Goal: Information Seeking & Learning: Learn about a topic

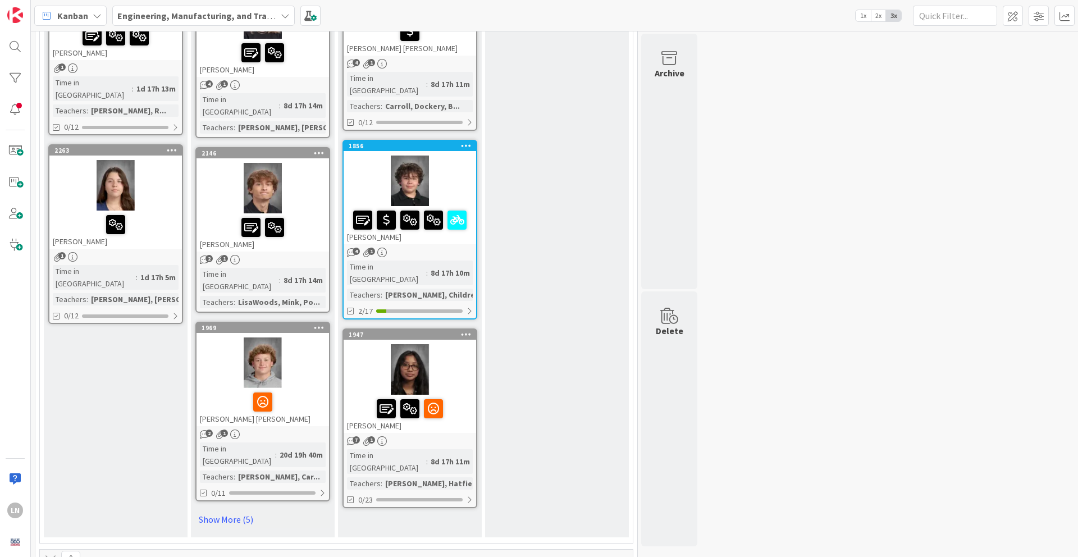
scroll to position [1665, 0]
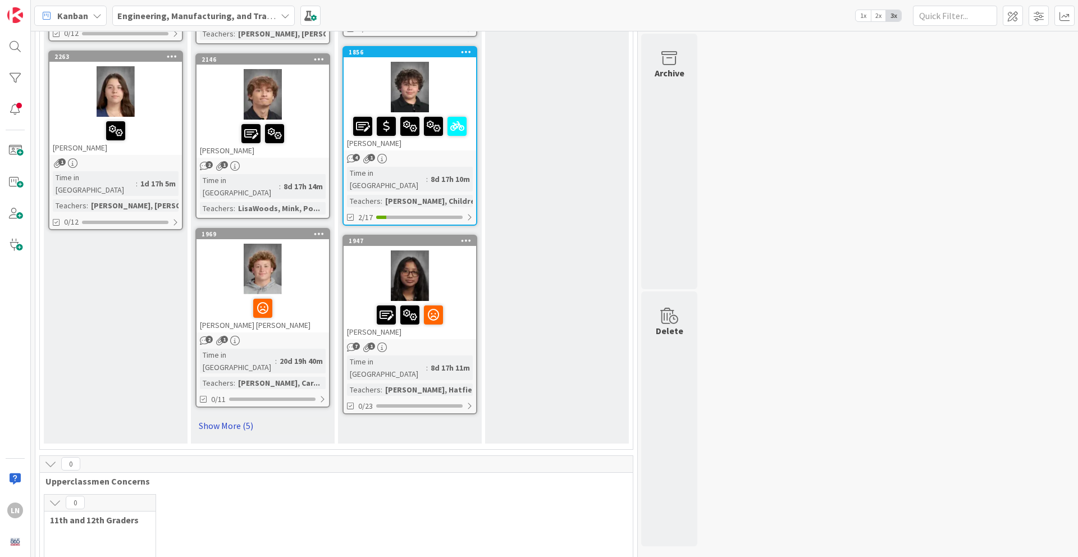
click at [243, 417] on link "Show More (5)" at bounding box center [262, 426] width 135 height 18
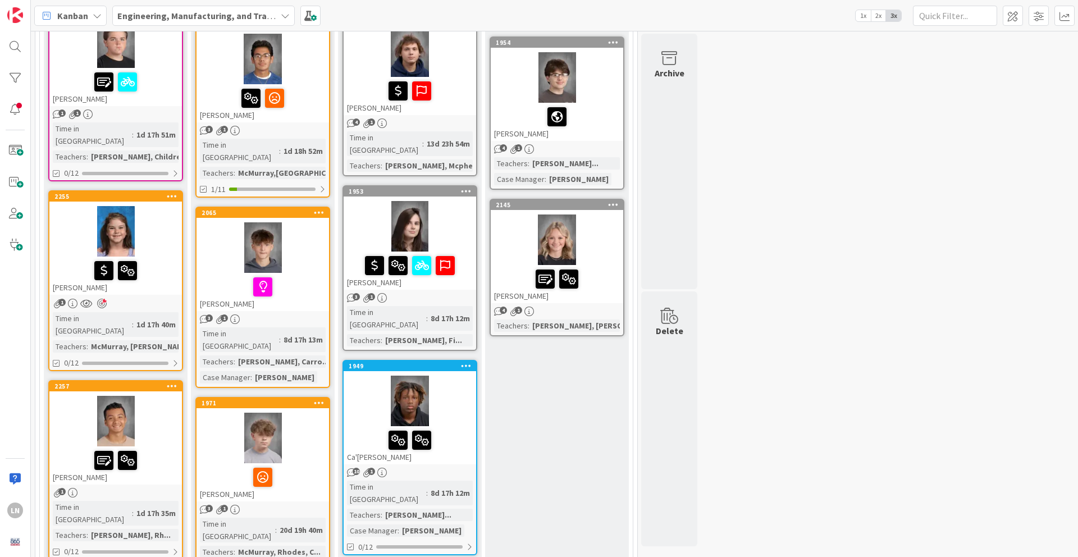
scroll to position [0, 0]
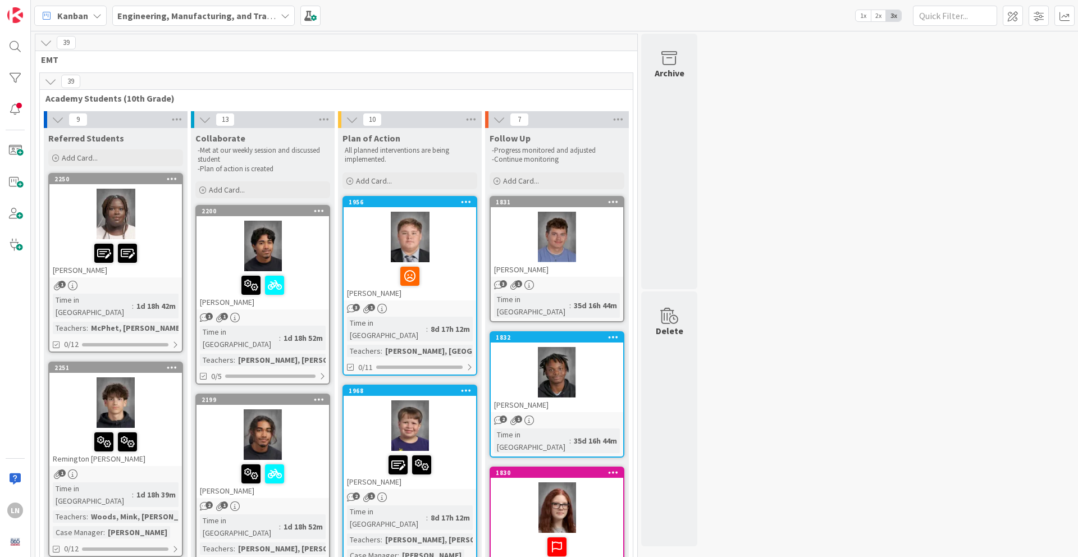
click at [159, 216] on div at bounding box center [115, 214] width 133 height 51
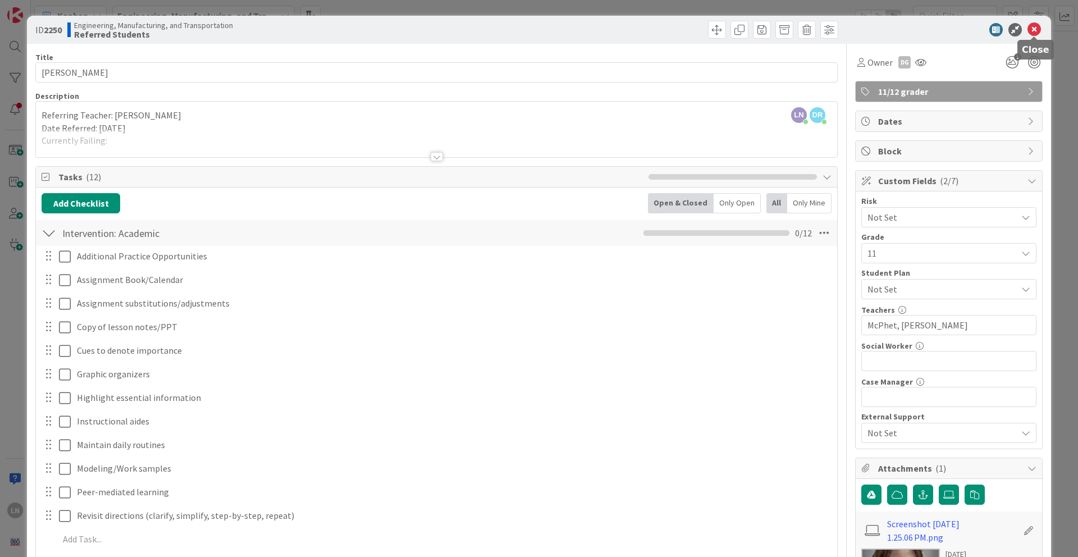
click at [1034, 30] on icon at bounding box center [1034, 29] width 13 height 13
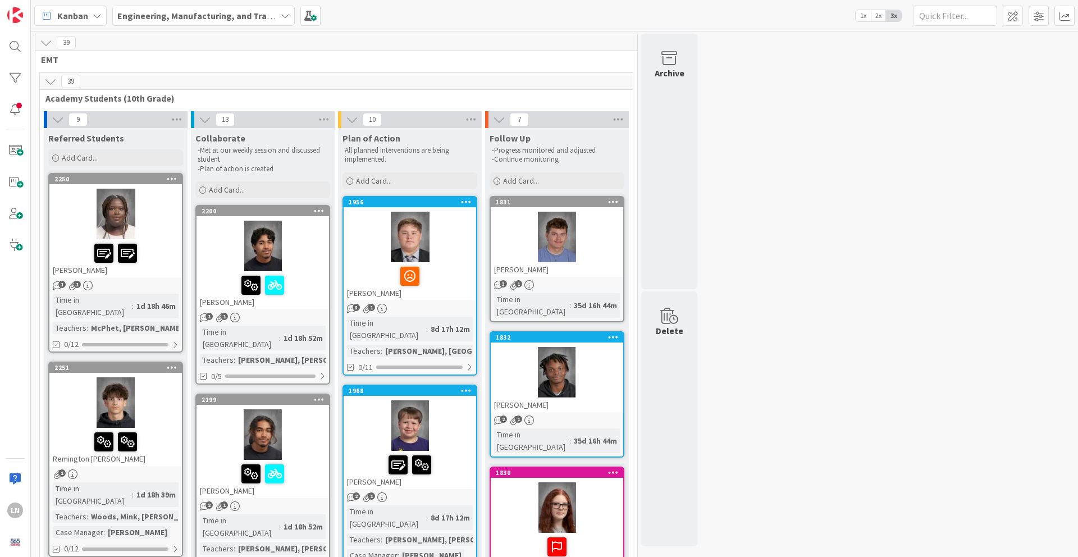
scroll to position [92, 0]
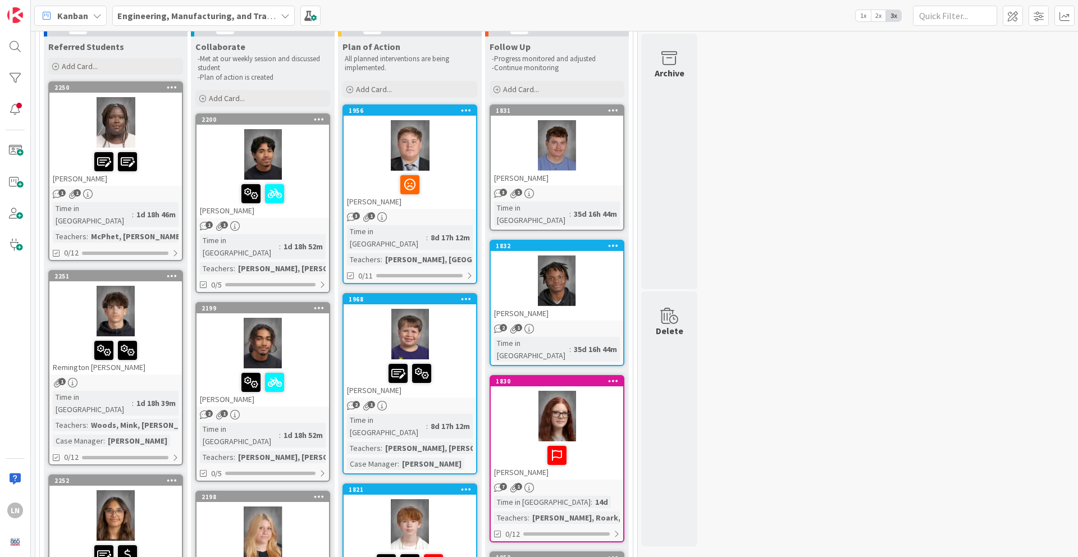
click at [172, 298] on div at bounding box center [115, 311] width 133 height 51
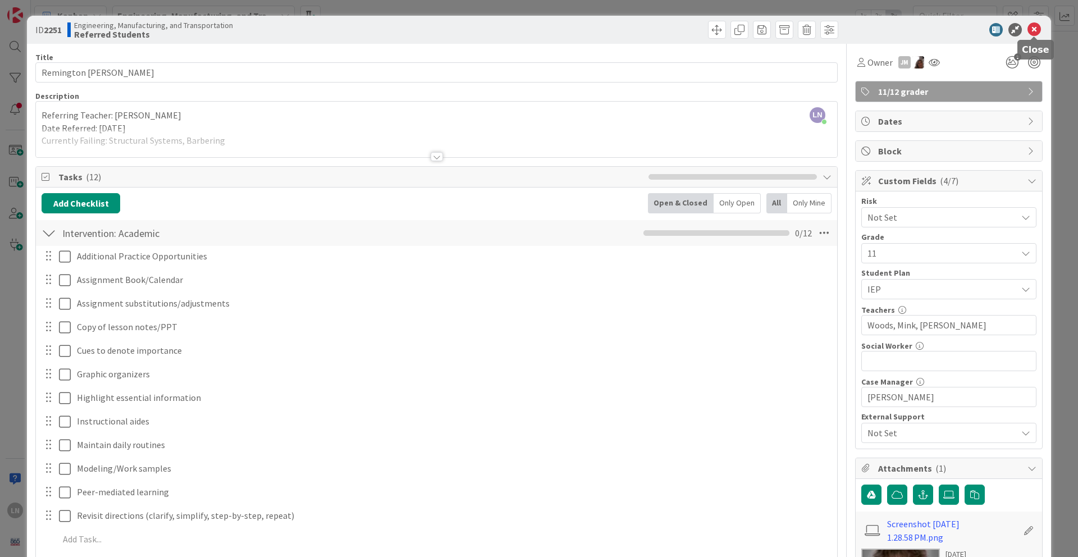
click at [1034, 31] on icon at bounding box center [1034, 29] width 13 height 13
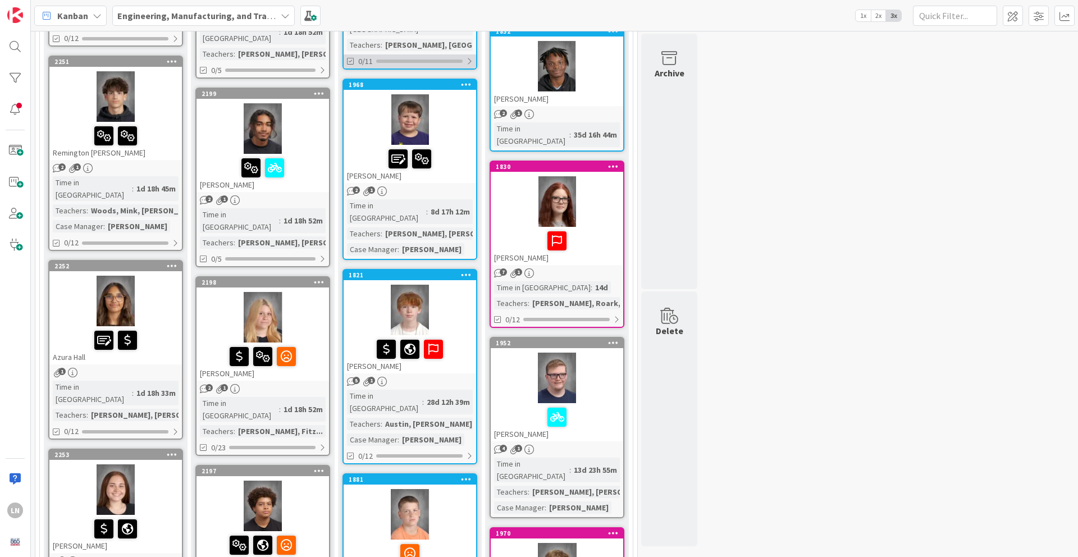
scroll to position [356, 0]
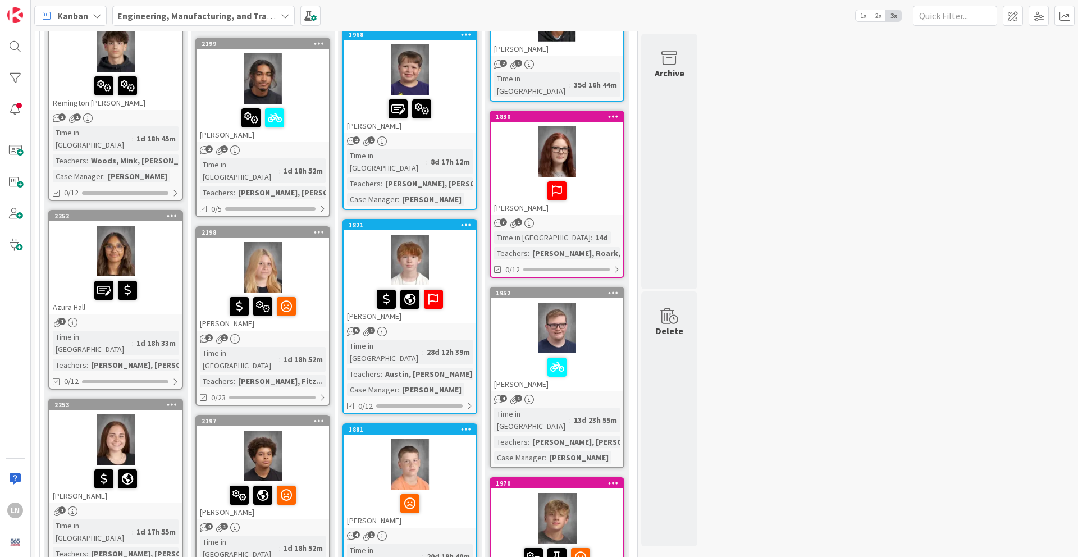
click at [157, 226] on div at bounding box center [115, 251] width 133 height 51
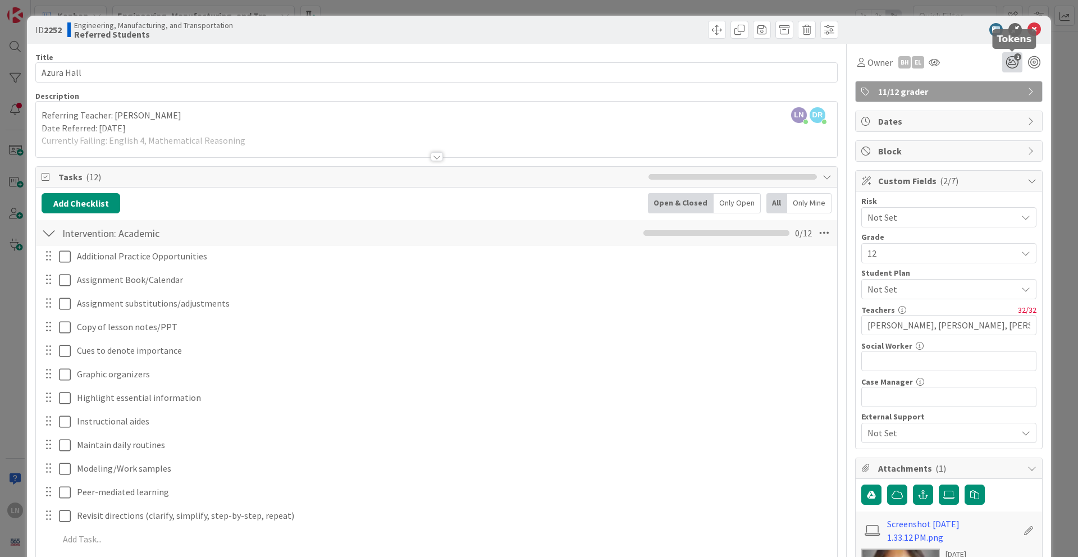
click at [1011, 63] on icon "2" at bounding box center [1012, 62] width 20 height 20
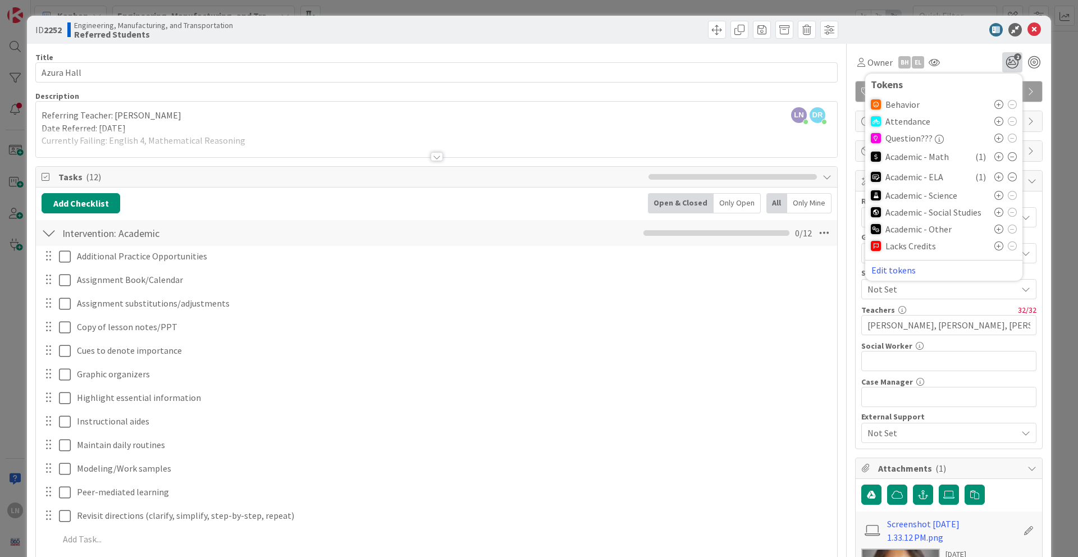
click at [999, 120] on icon at bounding box center [999, 121] width 9 height 9
click at [965, 45] on div "Owner BH EL 3 Tokens Behavior Attendance ( 1 ) Question??? Academic - Math ( 1 …" at bounding box center [949, 58] width 188 height 29
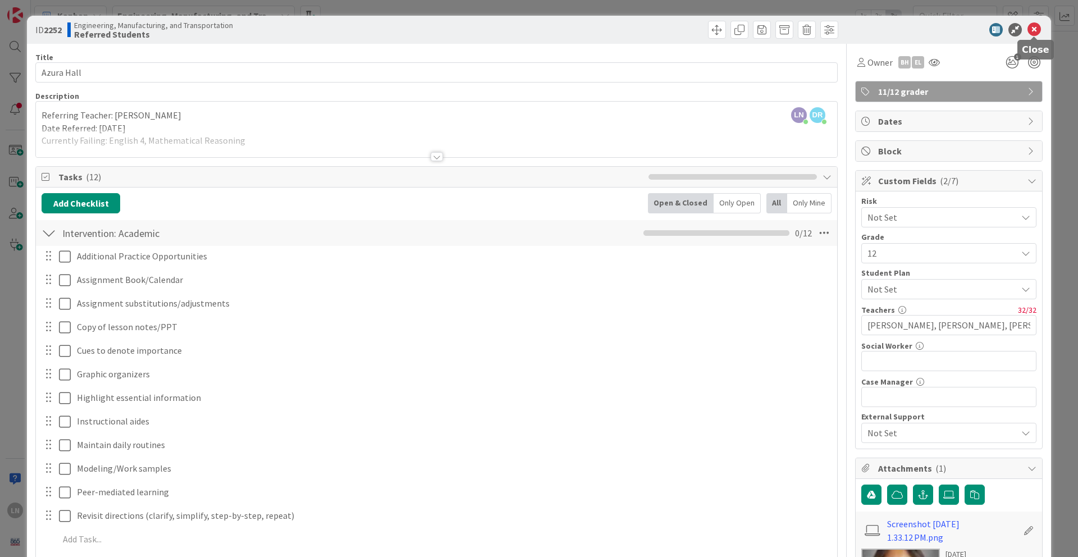
click at [1033, 33] on icon at bounding box center [1034, 29] width 13 height 13
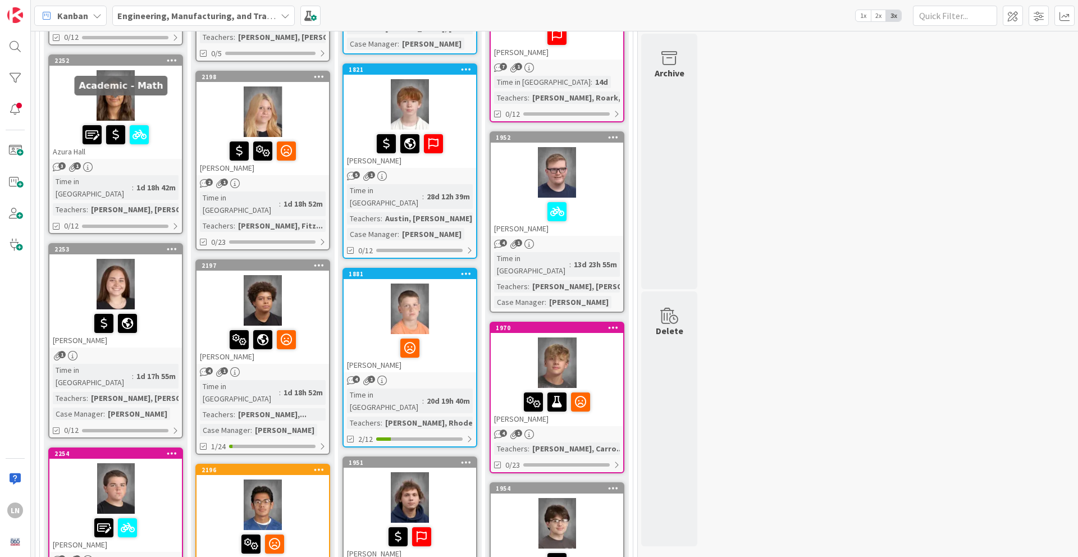
scroll to position [513, 0]
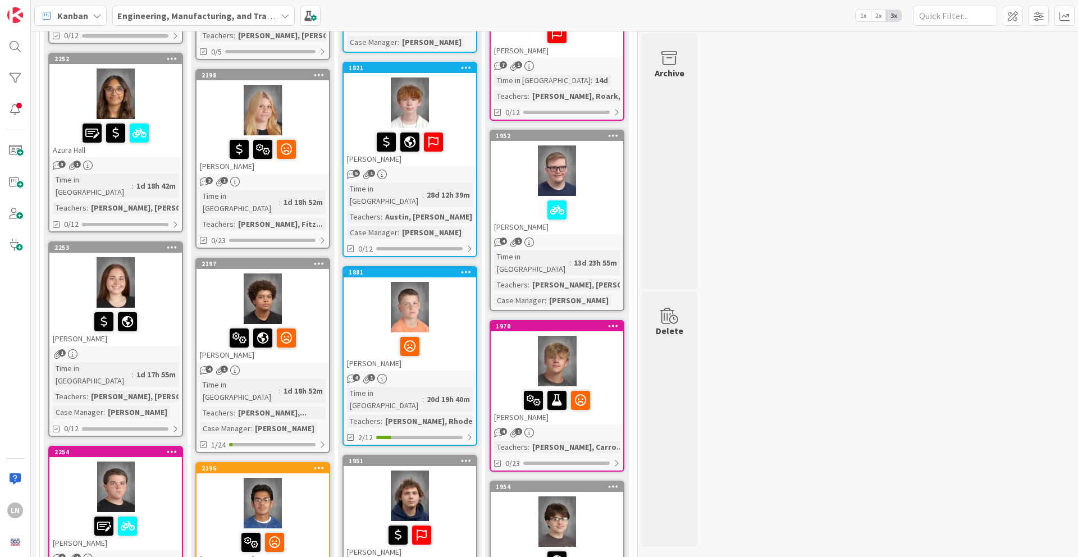
click at [158, 257] on div at bounding box center [115, 282] width 133 height 51
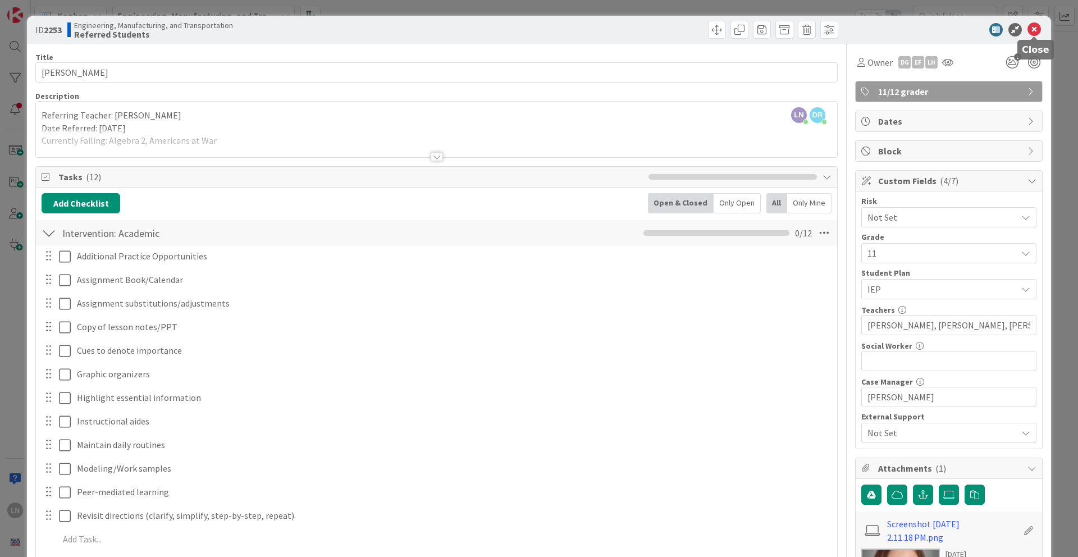
click at [1031, 29] on icon at bounding box center [1034, 29] width 13 height 13
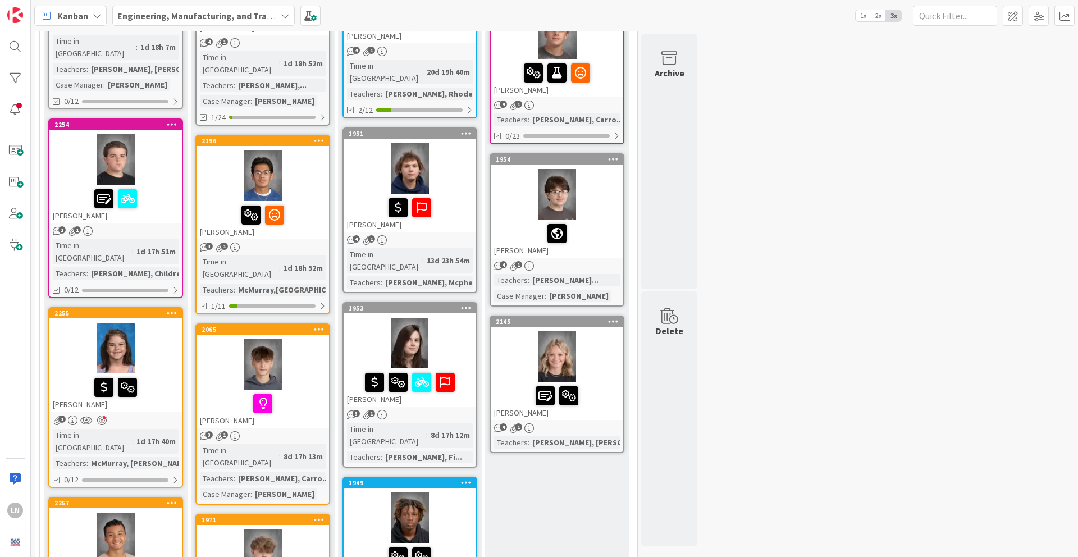
scroll to position [842, 0]
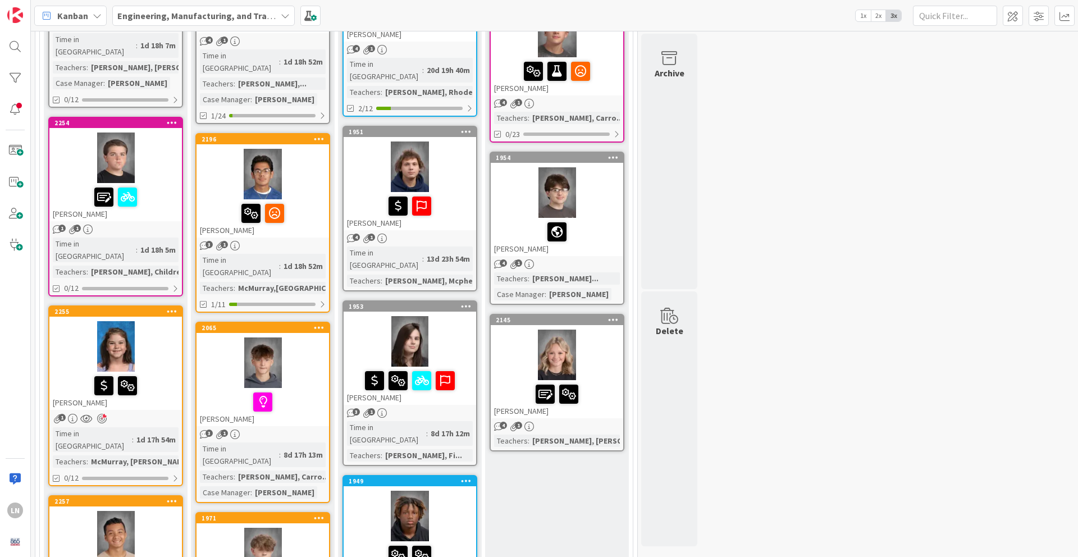
click at [163, 133] on div at bounding box center [115, 158] width 133 height 51
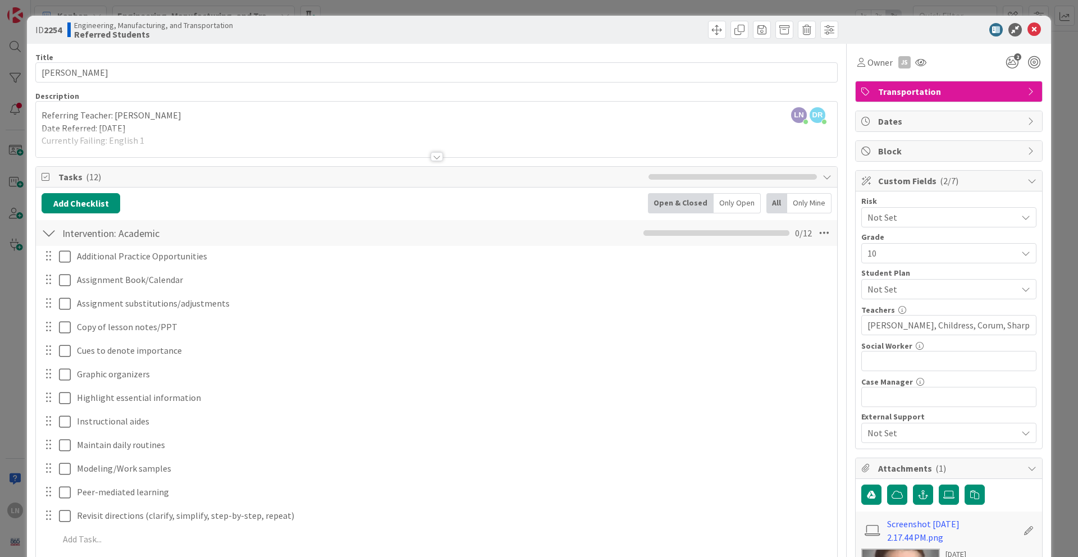
click at [1033, 39] on div "ID 2254 Engineering, Manufacturing, and Transportation Referred Students" at bounding box center [539, 30] width 1024 height 28
click at [1033, 26] on icon at bounding box center [1034, 29] width 13 height 13
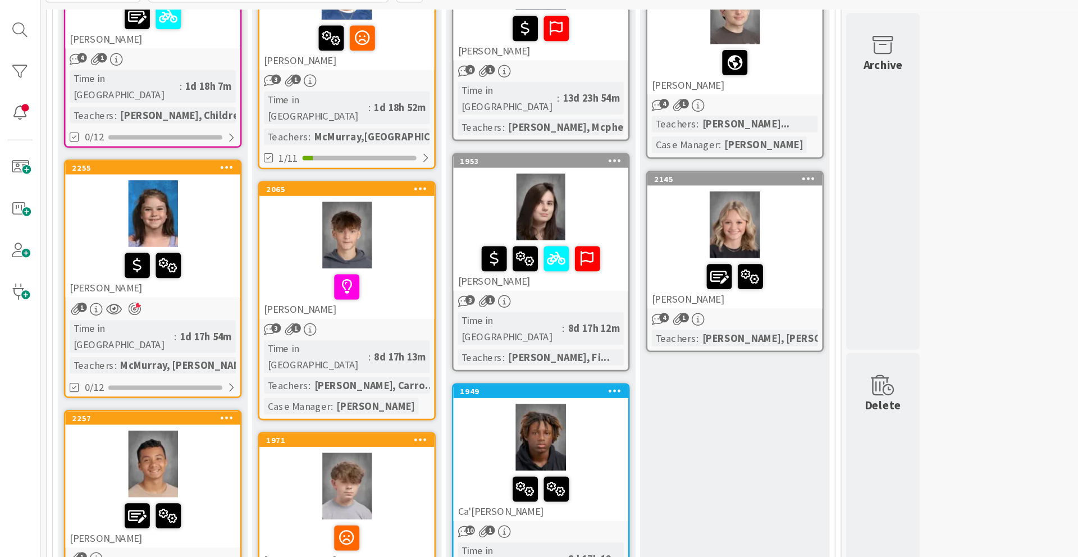
scroll to position [1005, 0]
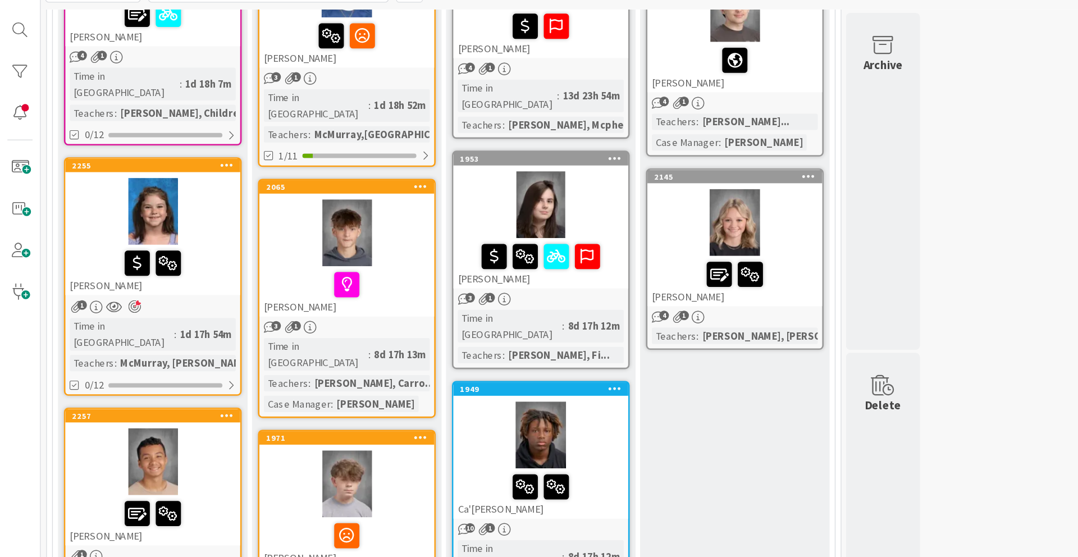
click at [158, 159] on div at bounding box center [115, 184] width 133 height 51
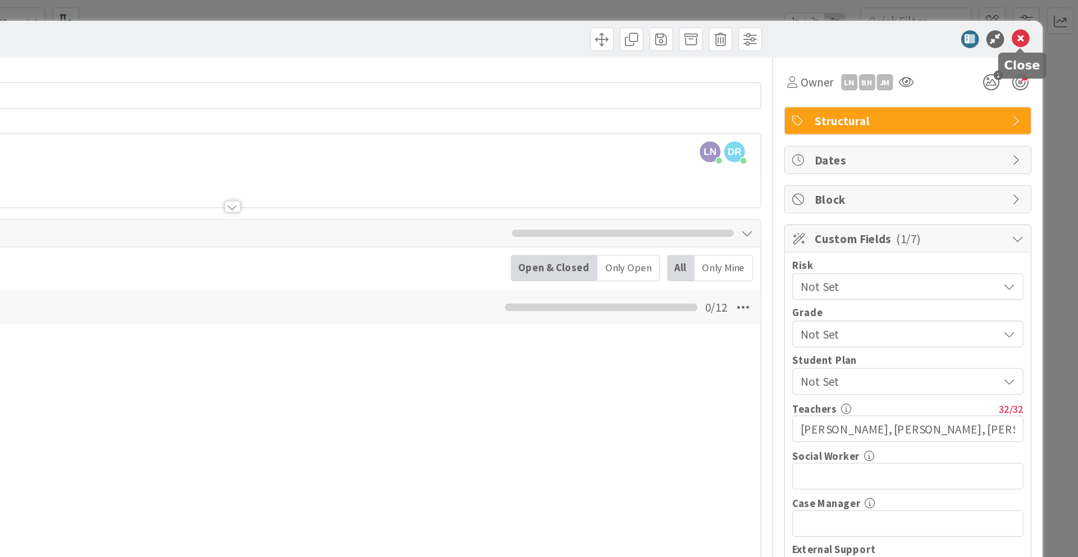
click at [1035, 31] on icon at bounding box center [1034, 29] width 13 height 13
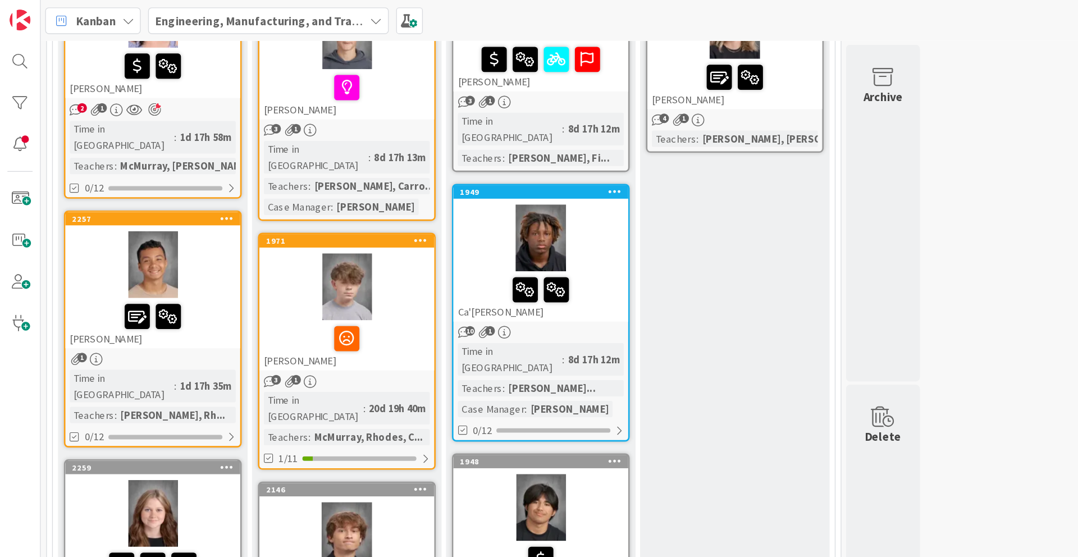
scroll to position [1187, 0]
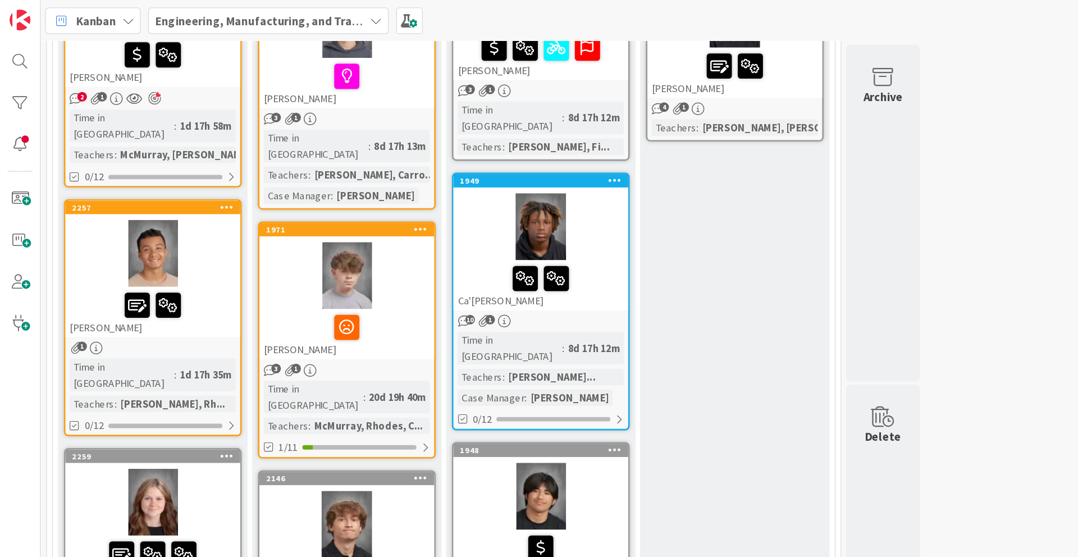
click at [174, 167] on div at bounding box center [115, 192] width 133 height 51
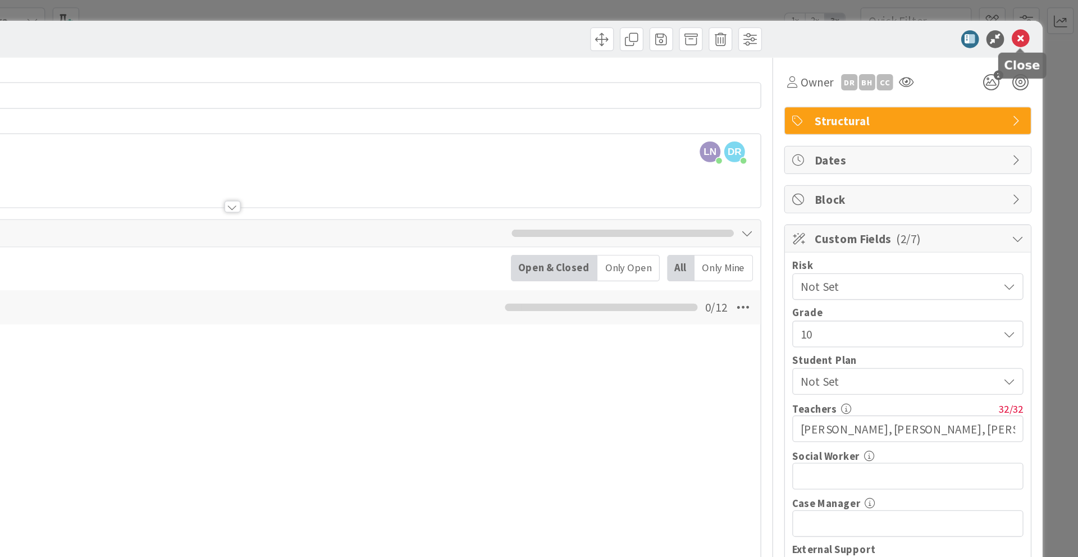
click at [1033, 29] on icon at bounding box center [1034, 29] width 13 height 13
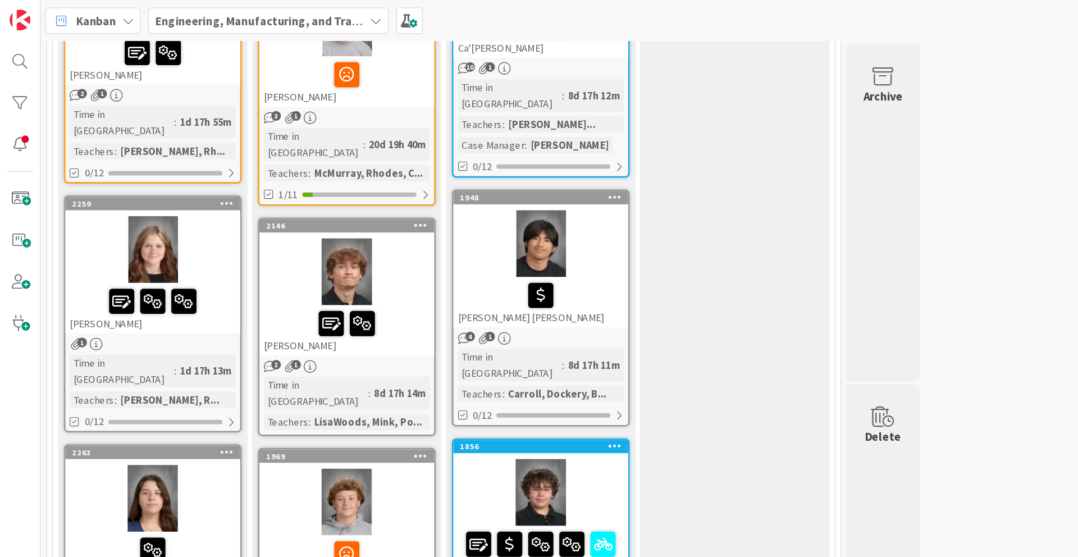
scroll to position [1379, 0]
click at [159, 163] on div at bounding box center [115, 188] width 133 height 51
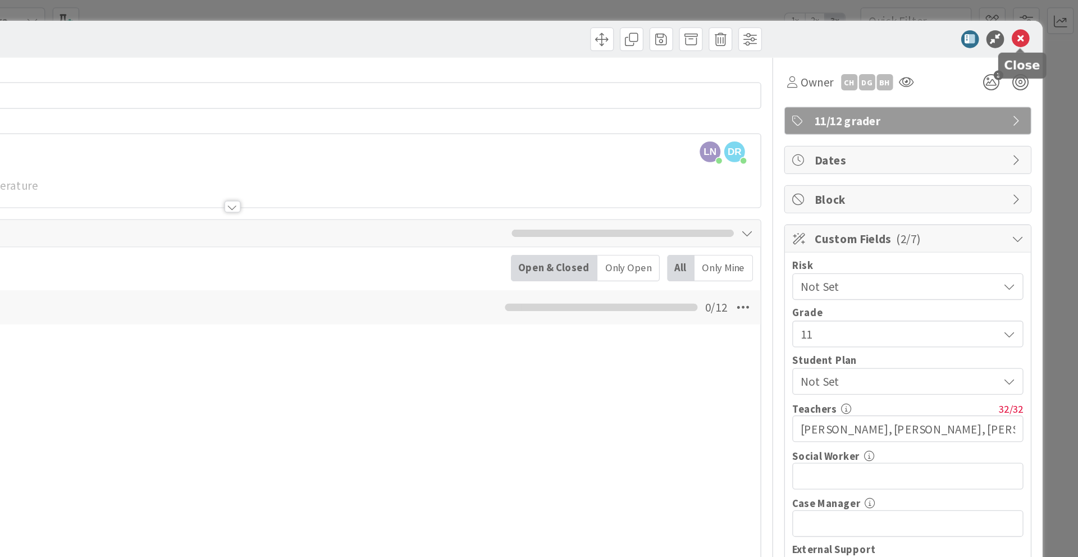
click at [1033, 30] on icon at bounding box center [1034, 29] width 13 height 13
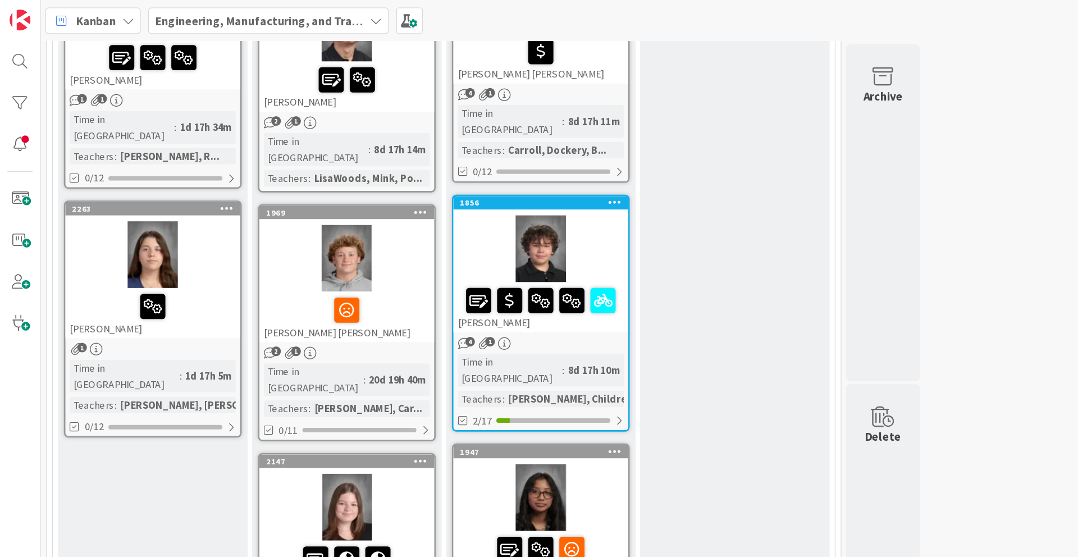
scroll to position [1564, 0]
click at [151, 167] on div at bounding box center [115, 192] width 133 height 51
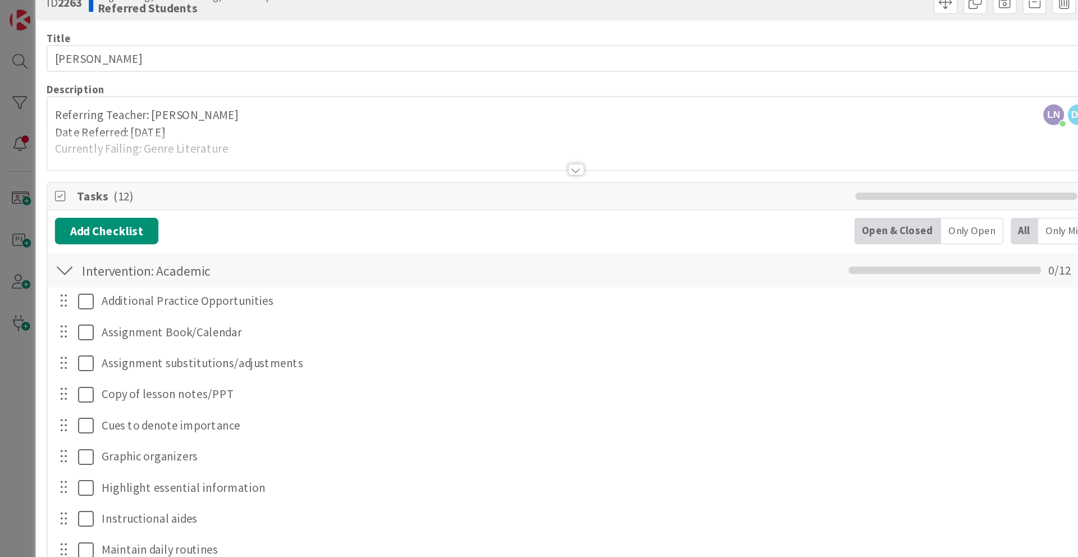
scroll to position [16, 0]
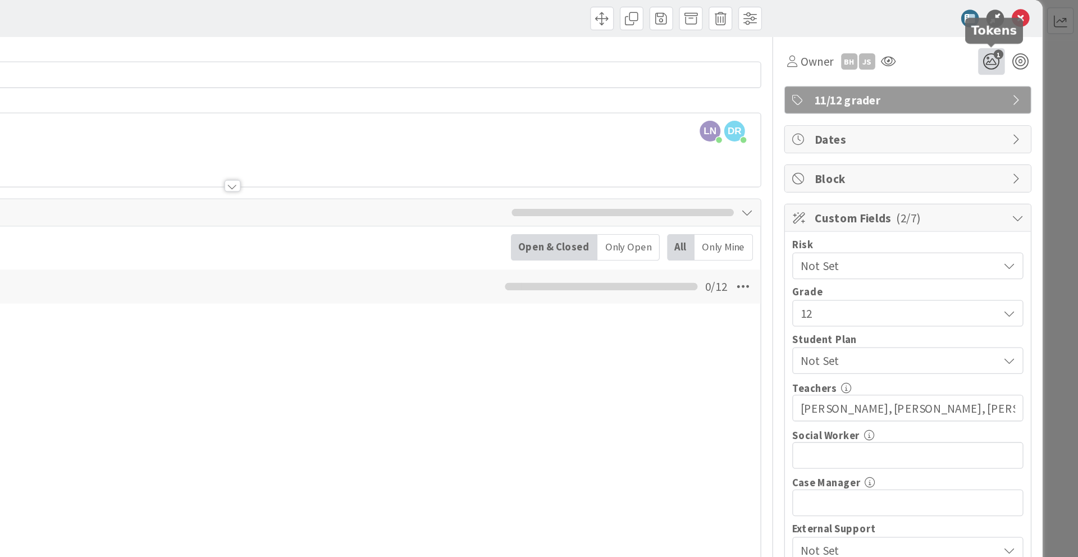
click at [1014, 43] on icon "1" at bounding box center [1012, 47] width 20 height 20
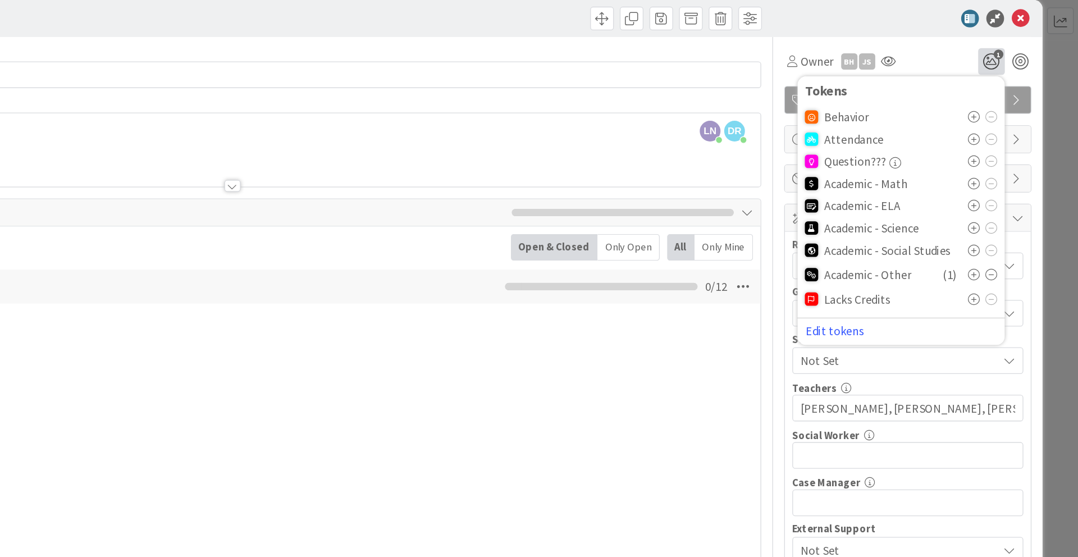
click at [999, 104] on icon at bounding box center [999, 105] width 9 height 9
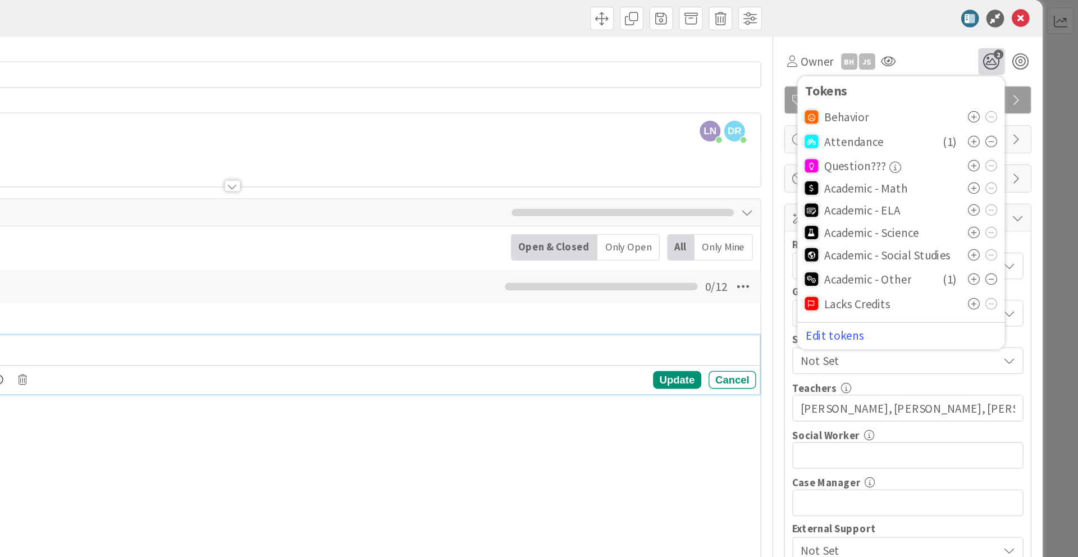
click at [732, 263] on p "Assignment Book/Calendar" at bounding box center [453, 264] width 753 height 13
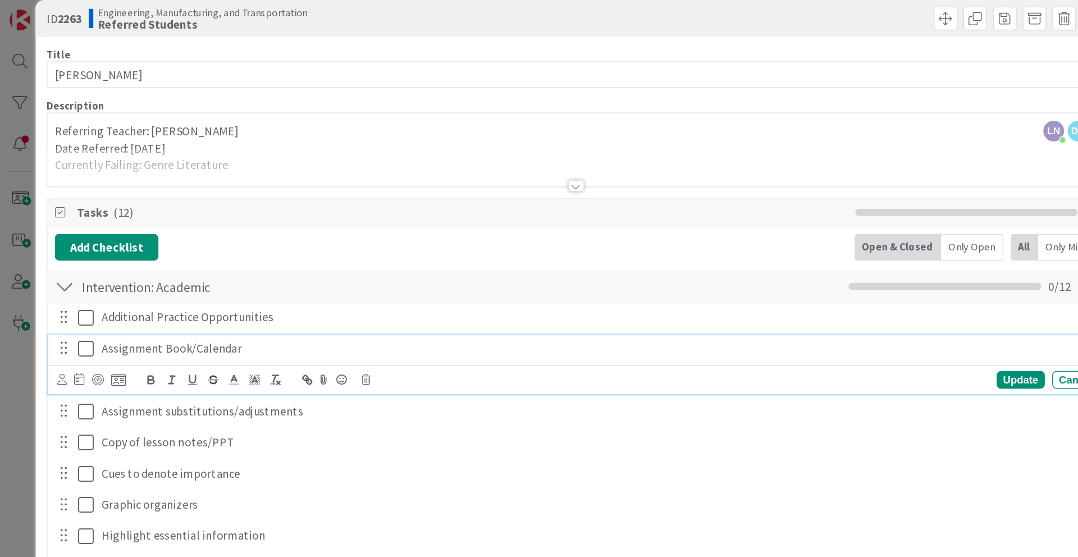
click at [511, 35] on div "Title 14 / 128 [PERSON_NAME] Description LN [PERSON_NAME] just joined [PERSON_N…" at bounding box center [436, 480] width 803 height 905
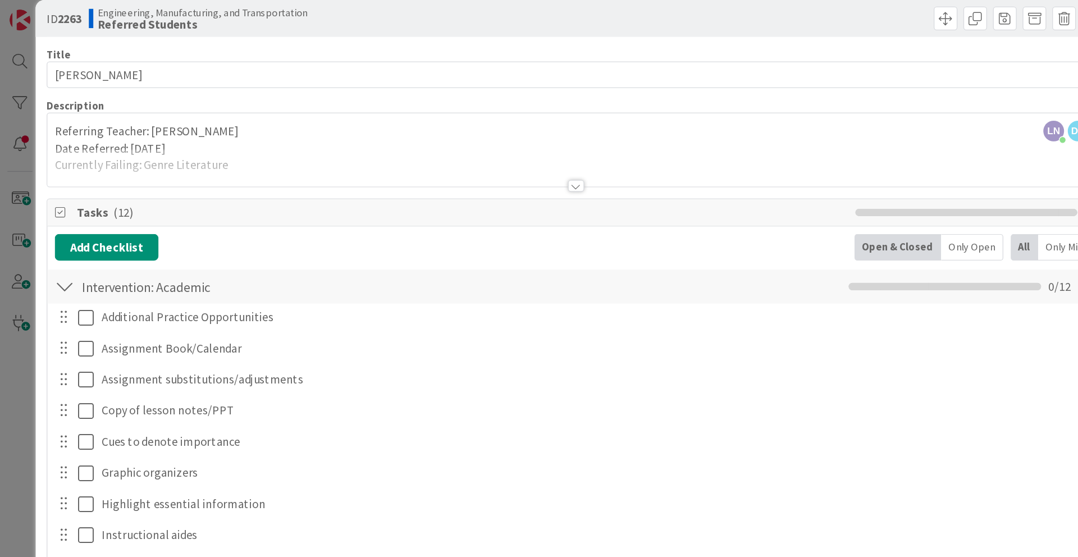
scroll to position [0, 0]
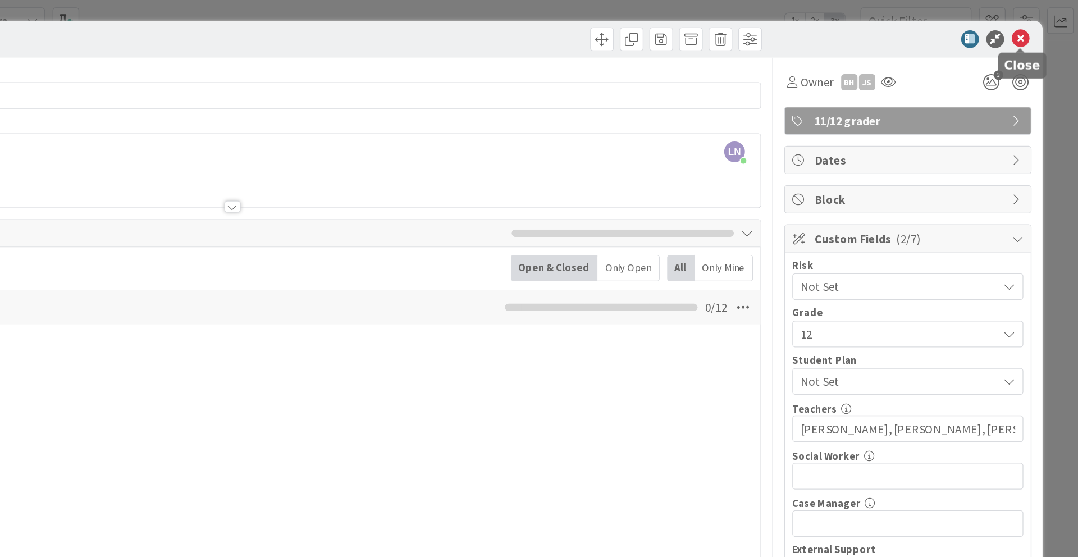
click at [1037, 30] on icon at bounding box center [1034, 29] width 13 height 13
